Goal: Task Accomplishment & Management: Manage account settings

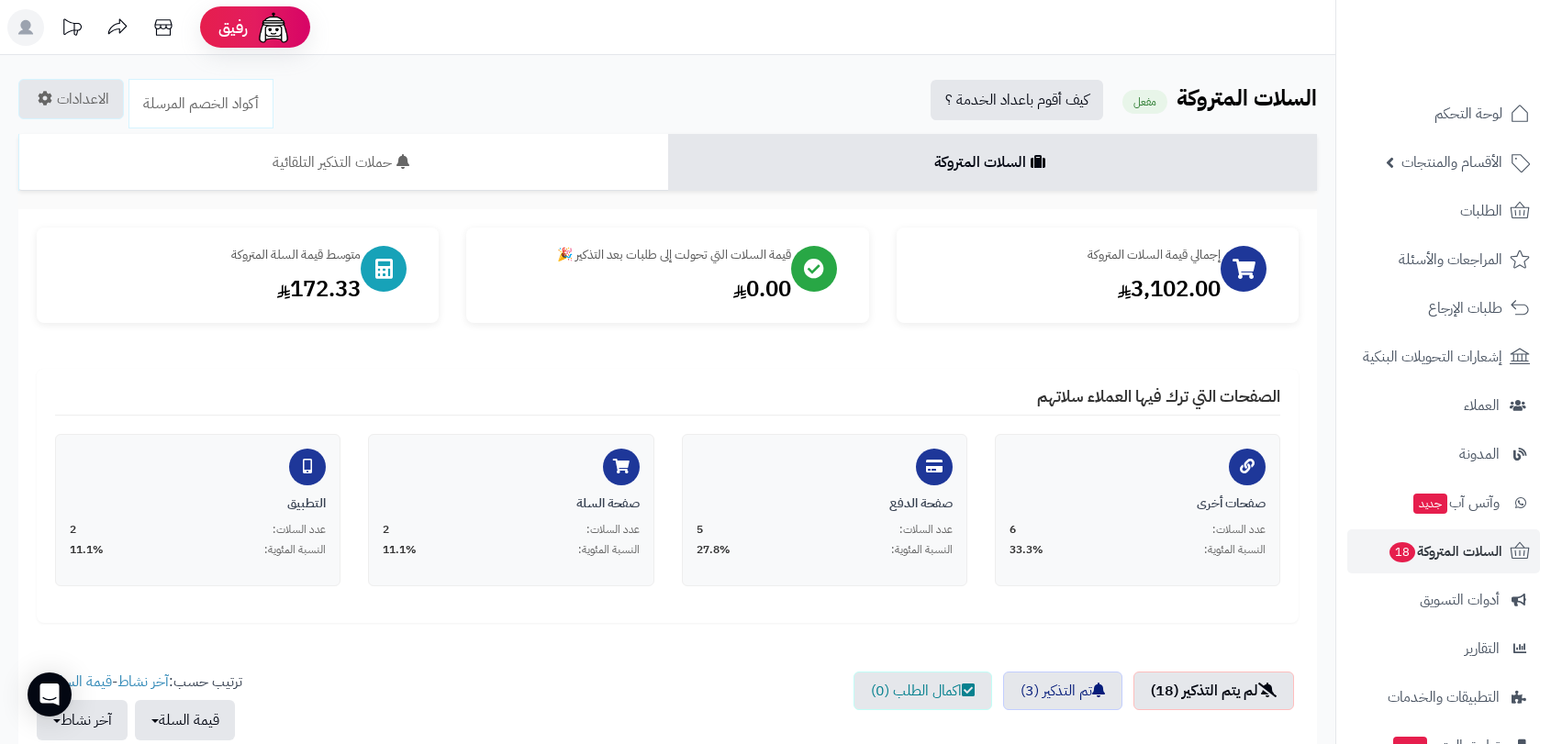
scroll to position [411, 0]
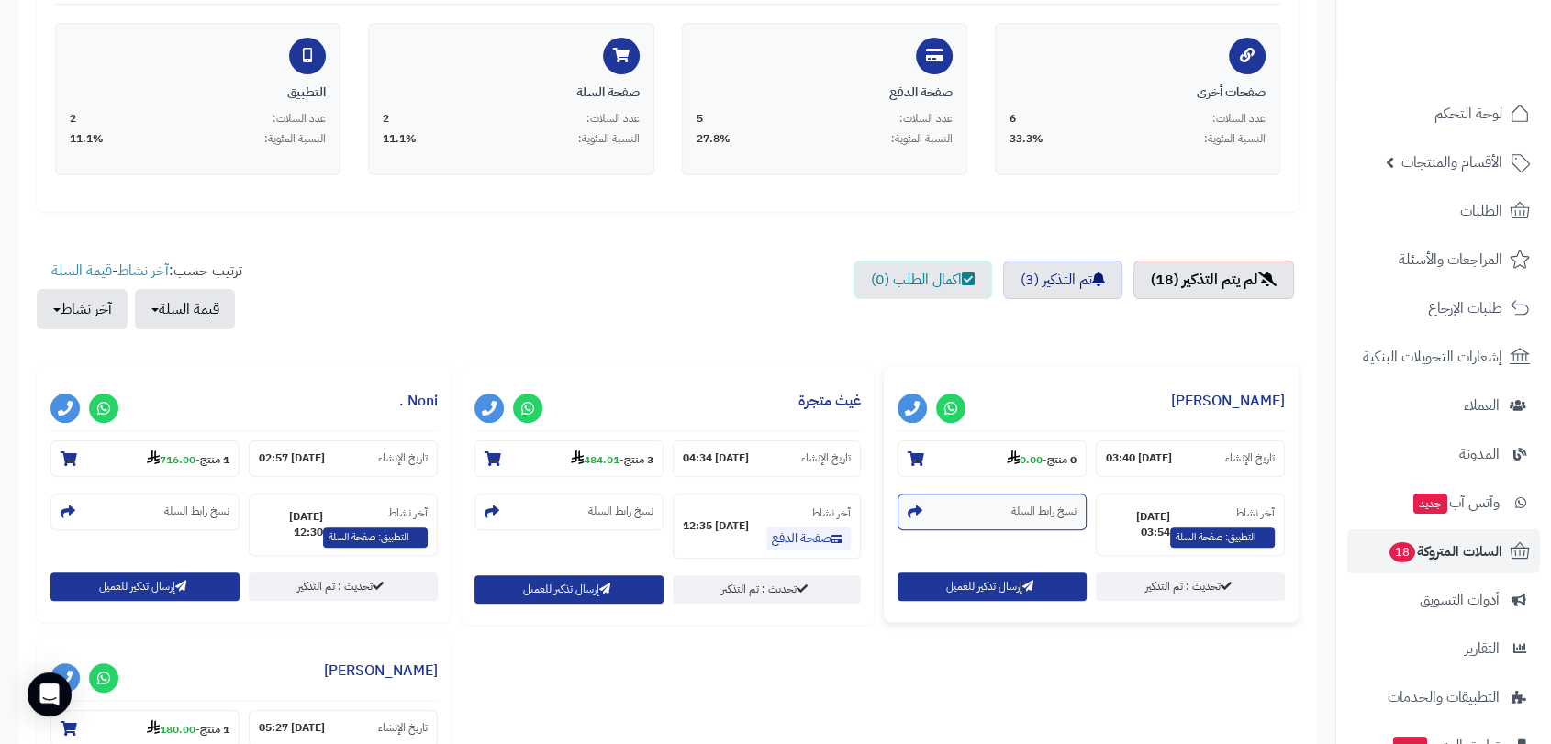
click at [1036, 509] on small "نسخ رابط السلة" at bounding box center [1043, 512] width 65 height 16
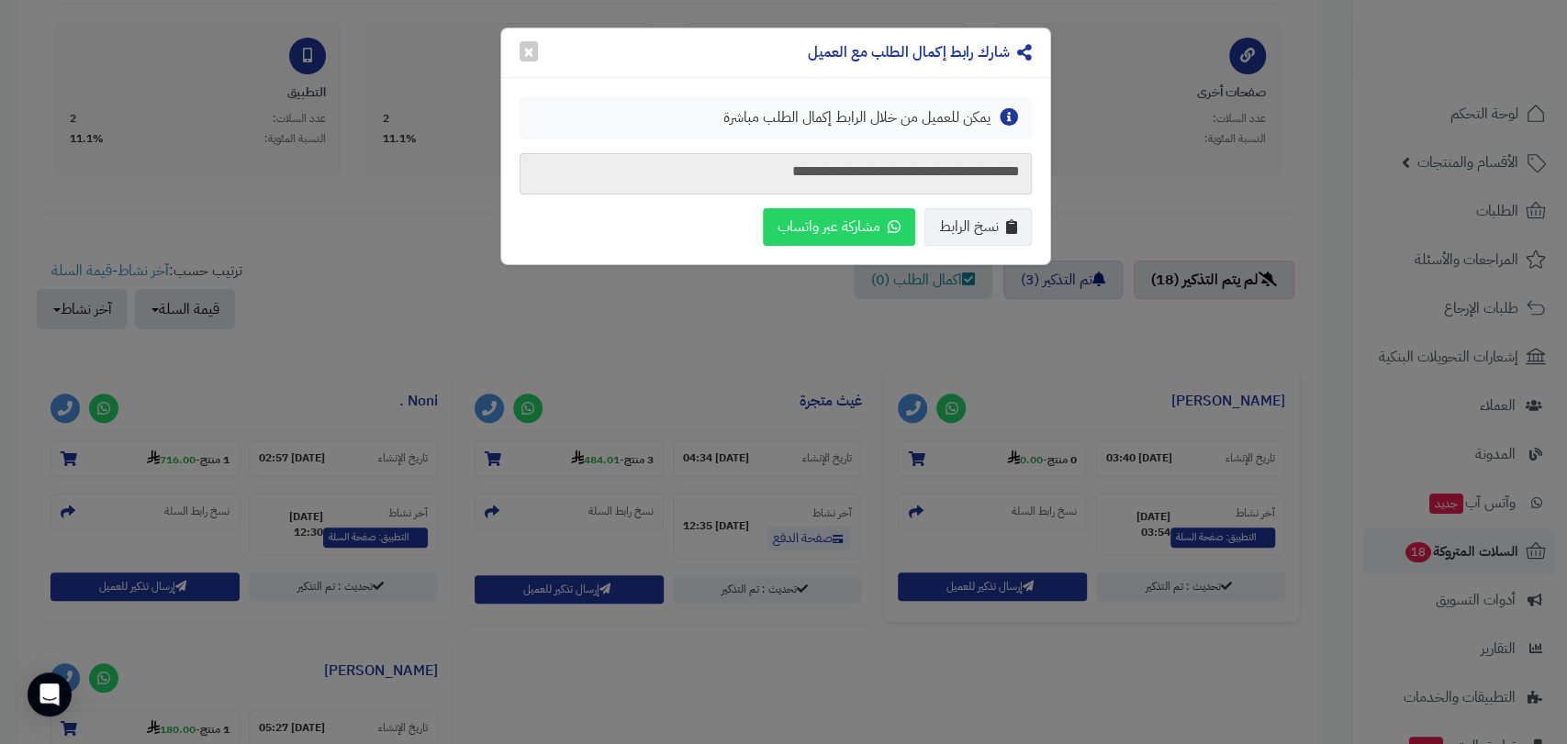
click at [922, 175] on textarea "**********" at bounding box center [775, 173] width 512 height 41
click at [529, 50] on button "×" at bounding box center [528, 50] width 18 height 20
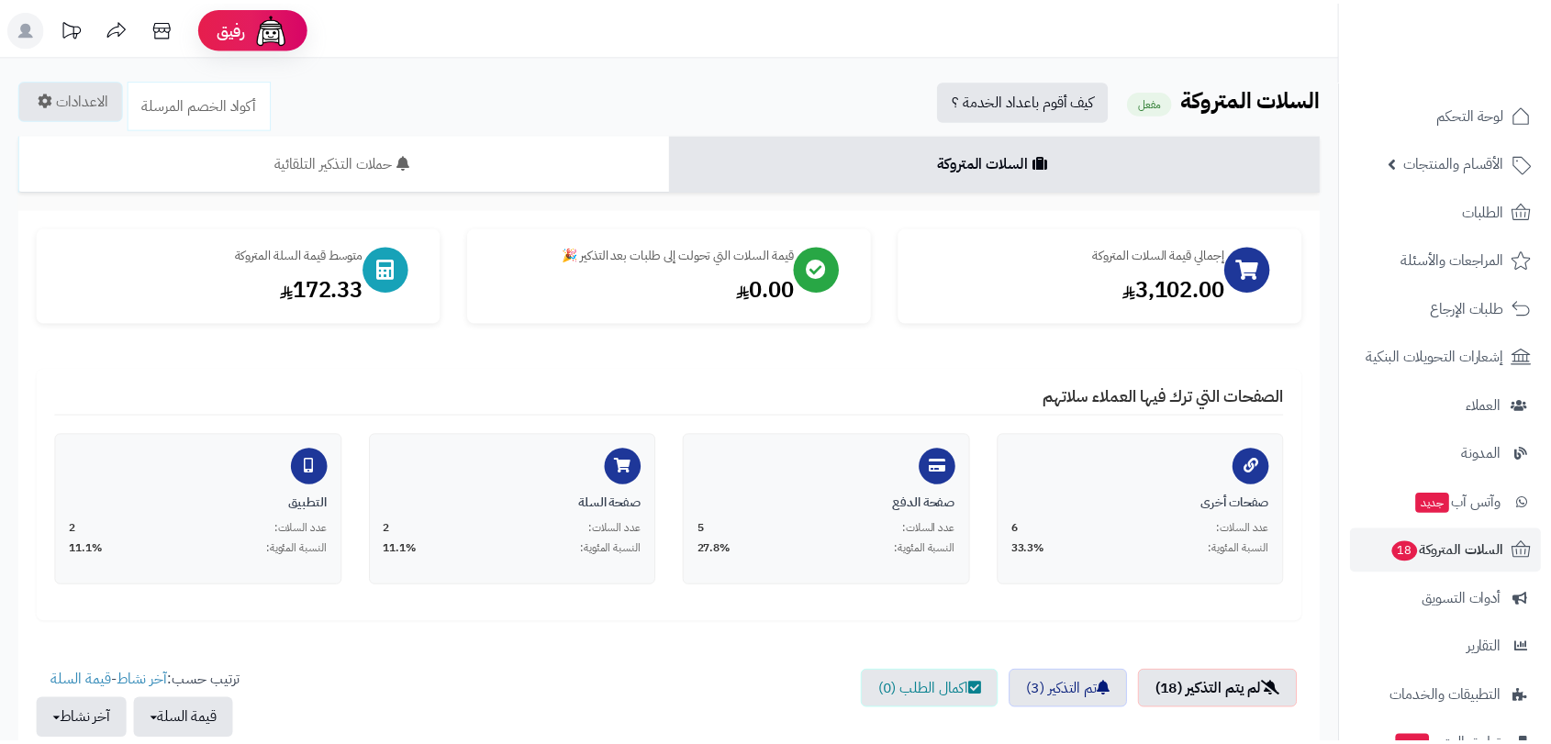
scroll to position [411, 0]
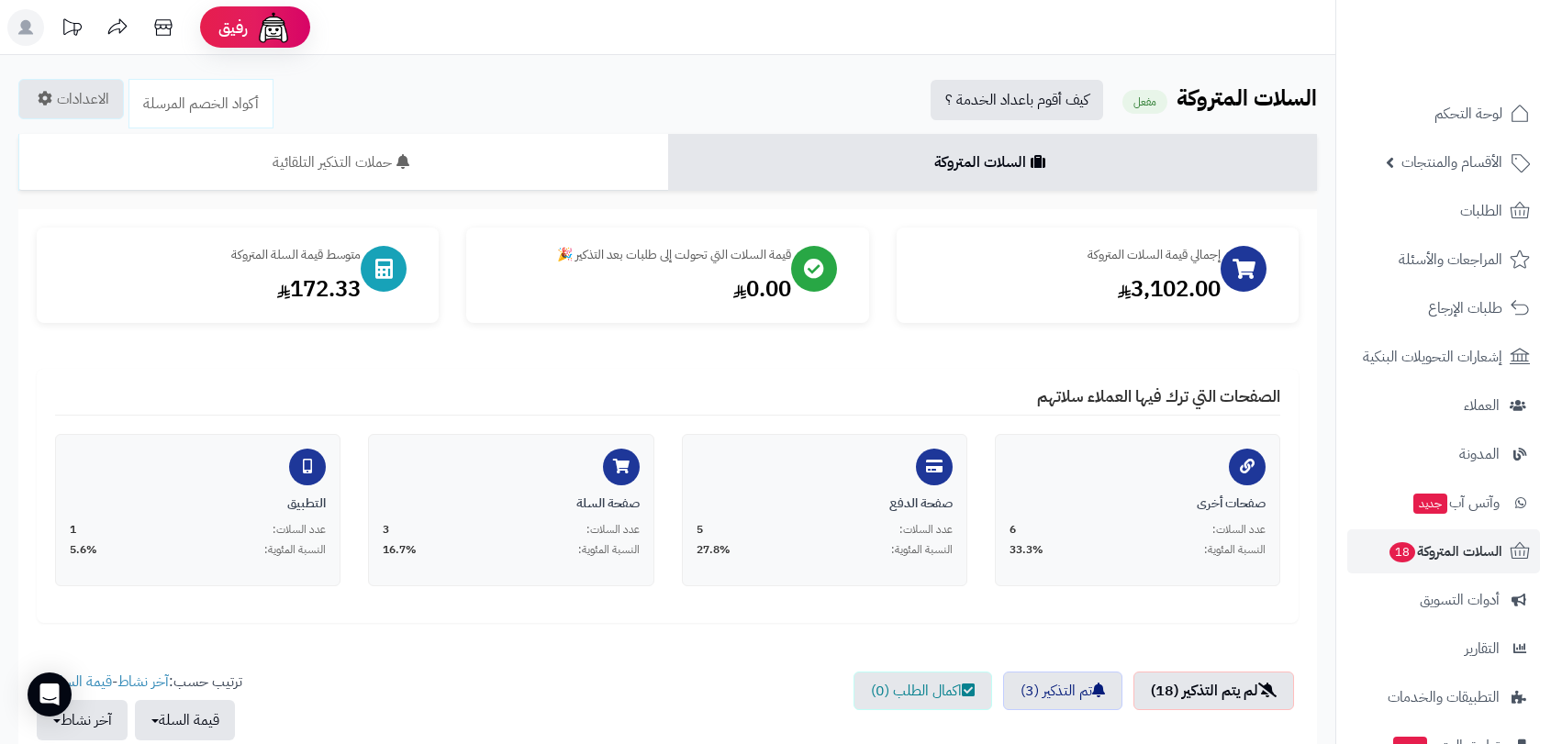
scroll to position [411, 0]
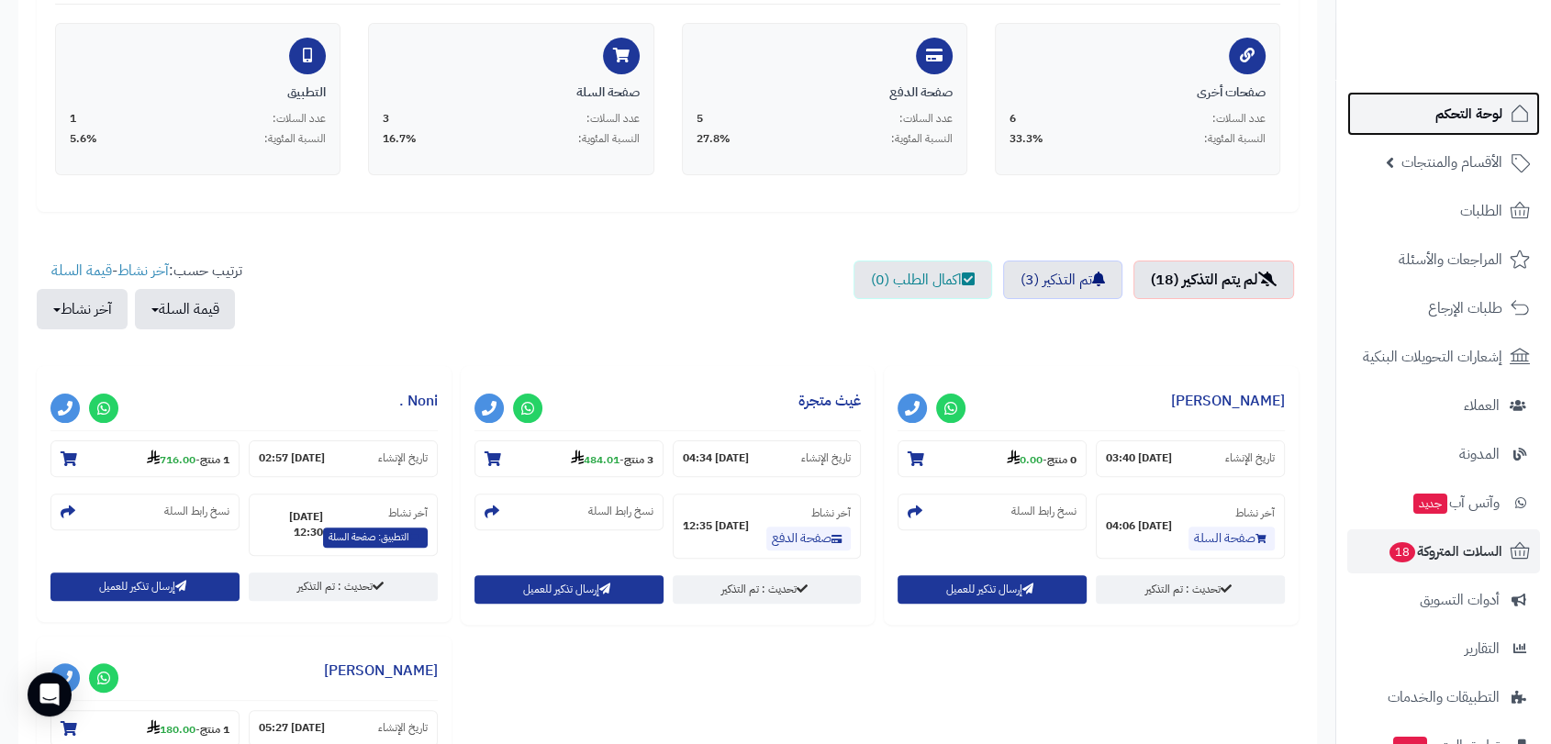
click at [1463, 119] on span "لوحة التحكم" at bounding box center [1469, 114] width 67 height 26
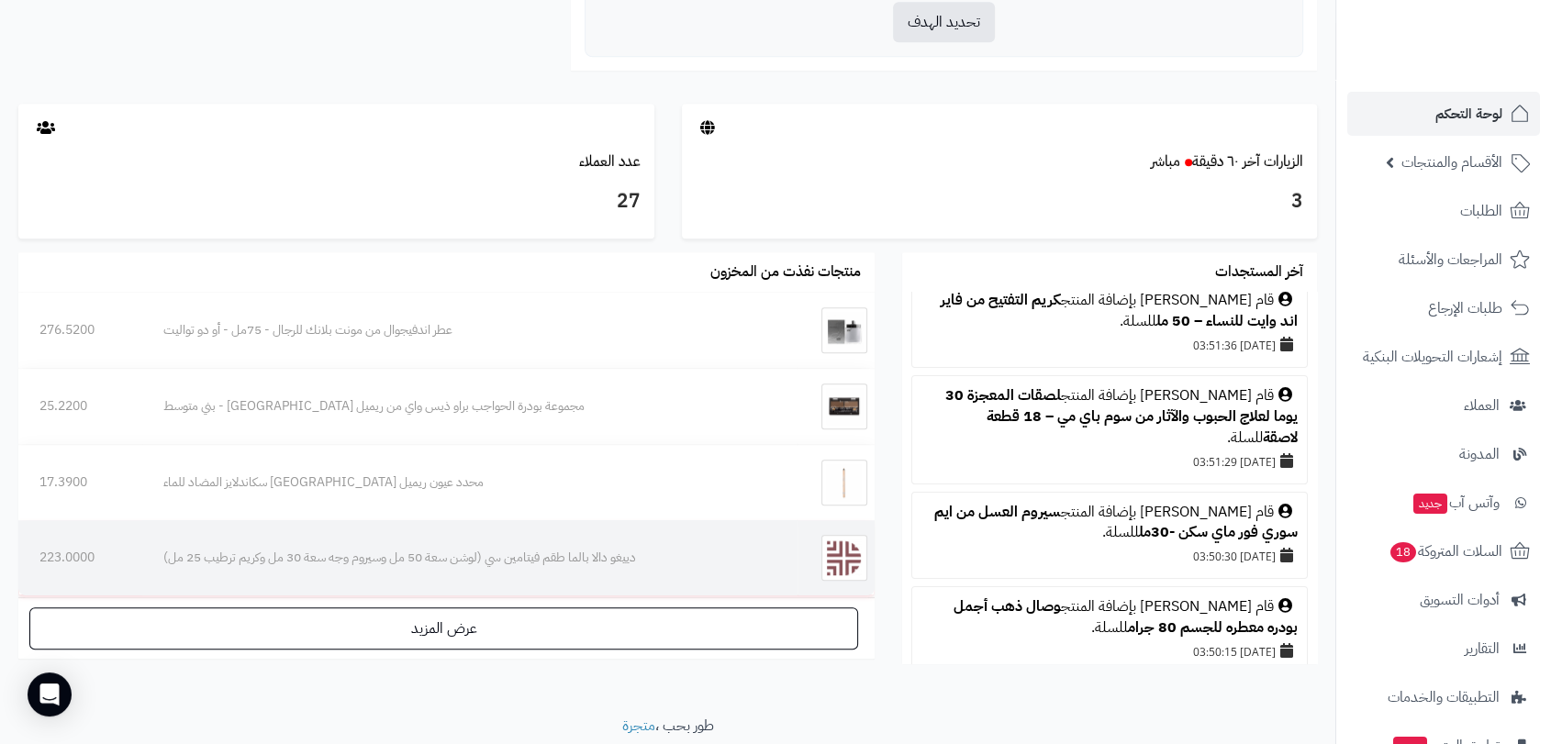
scroll to position [980, 0]
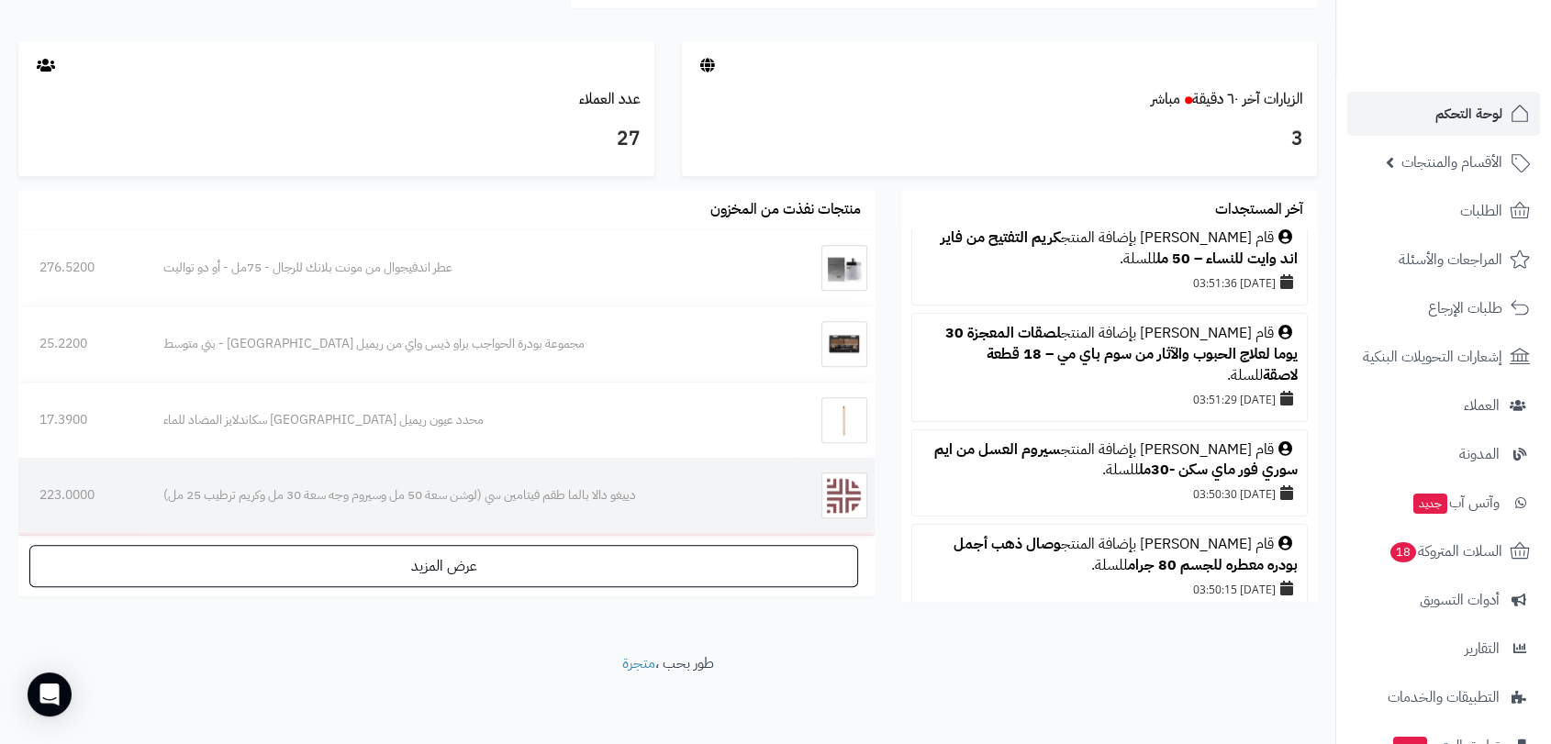
drag, startPoint x: 270, startPoint y: 497, endPoint x: 253, endPoint y: 495, distance: 16.6
click at [253, 495] on div "دييغو دالا بالما طقم فيتامين سي (لوشن سعة 50 مل وسيروم وجه سعة 30 مل وكريم ترطي…" at bounding box center [469, 495] width 613 height 18
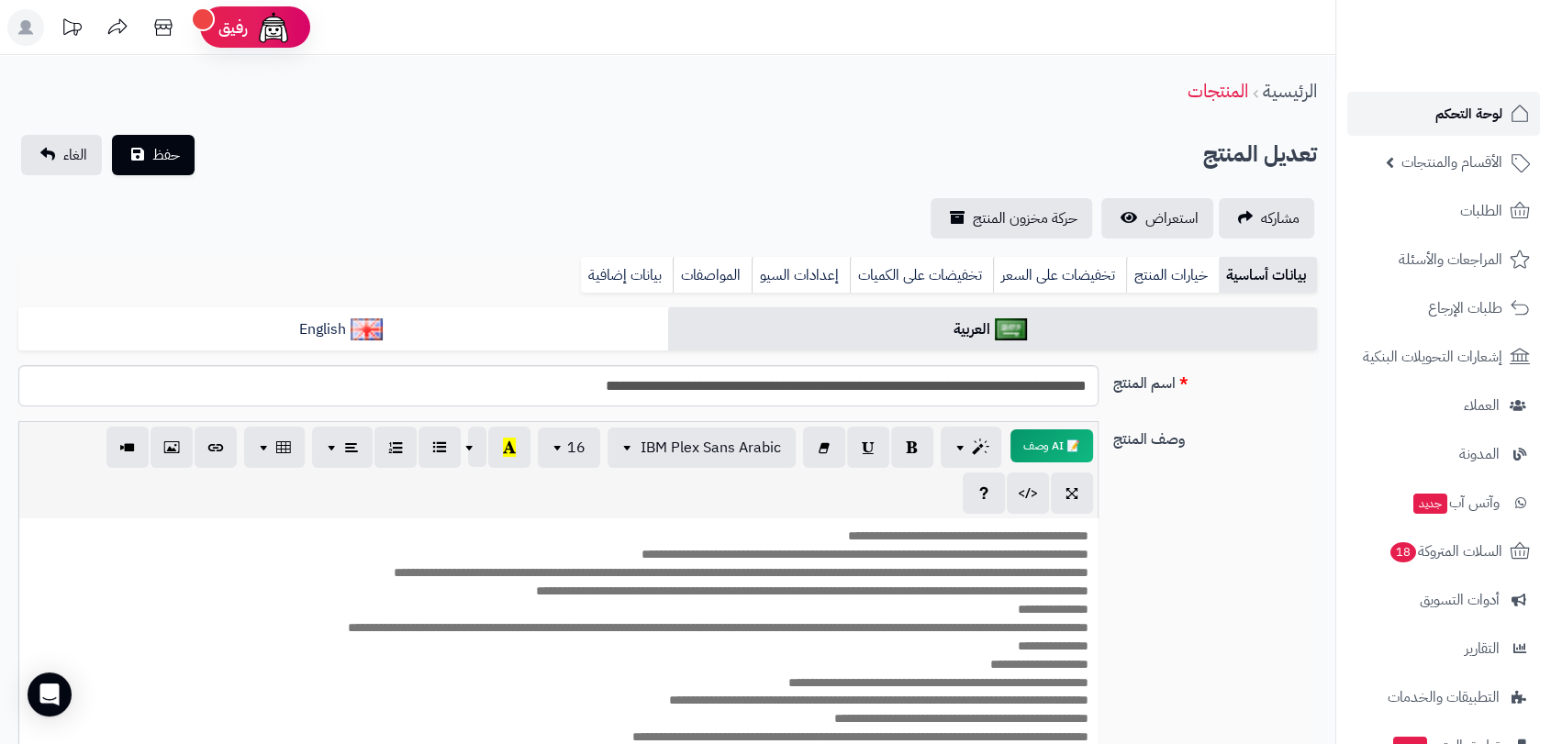
click at [1471, 122] on span "لوحة التحكم" at bounding box center [1469, 114] width 67 height 26
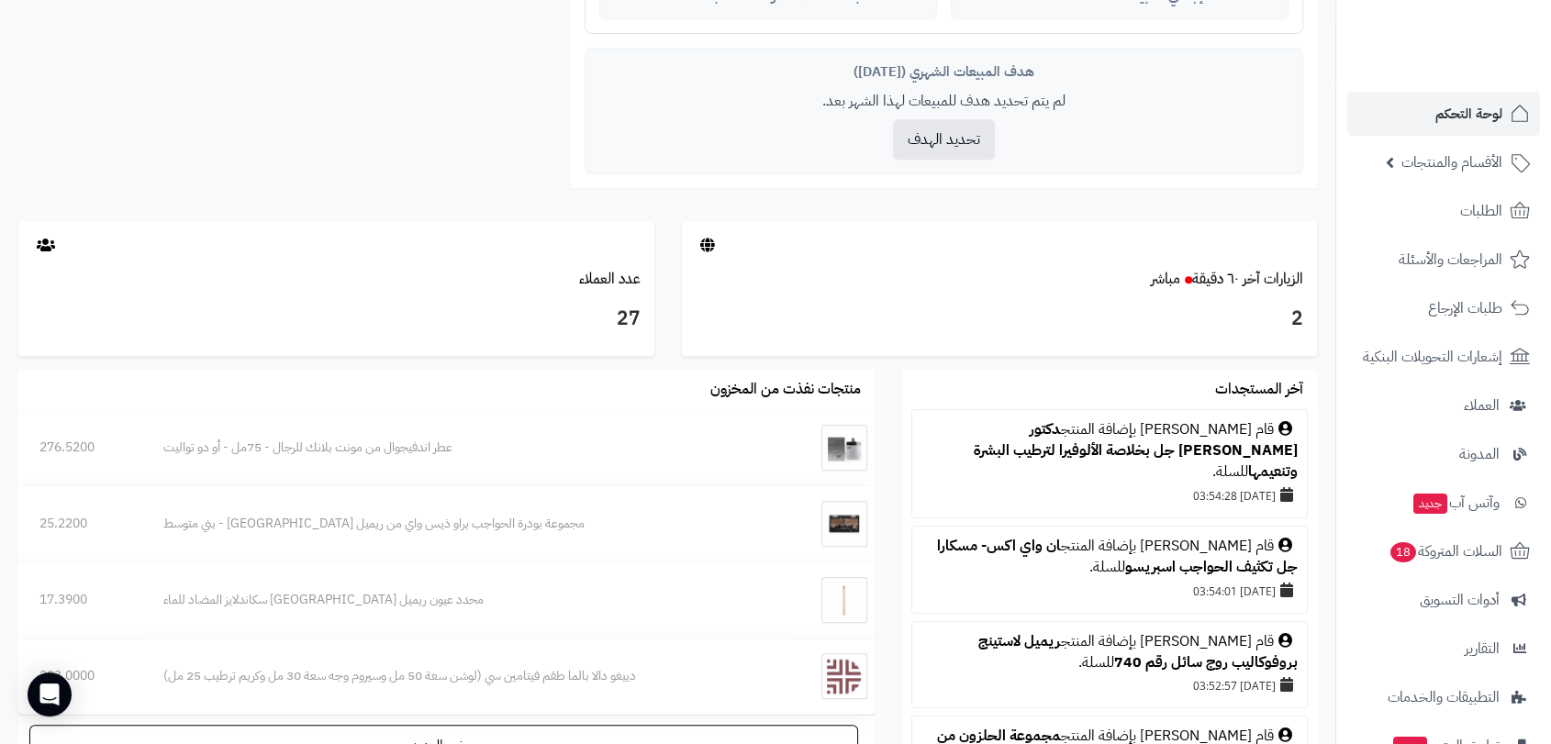
scroll to position [815, 0]
